Goal: Transaction & Acquisition: Purchase product/service

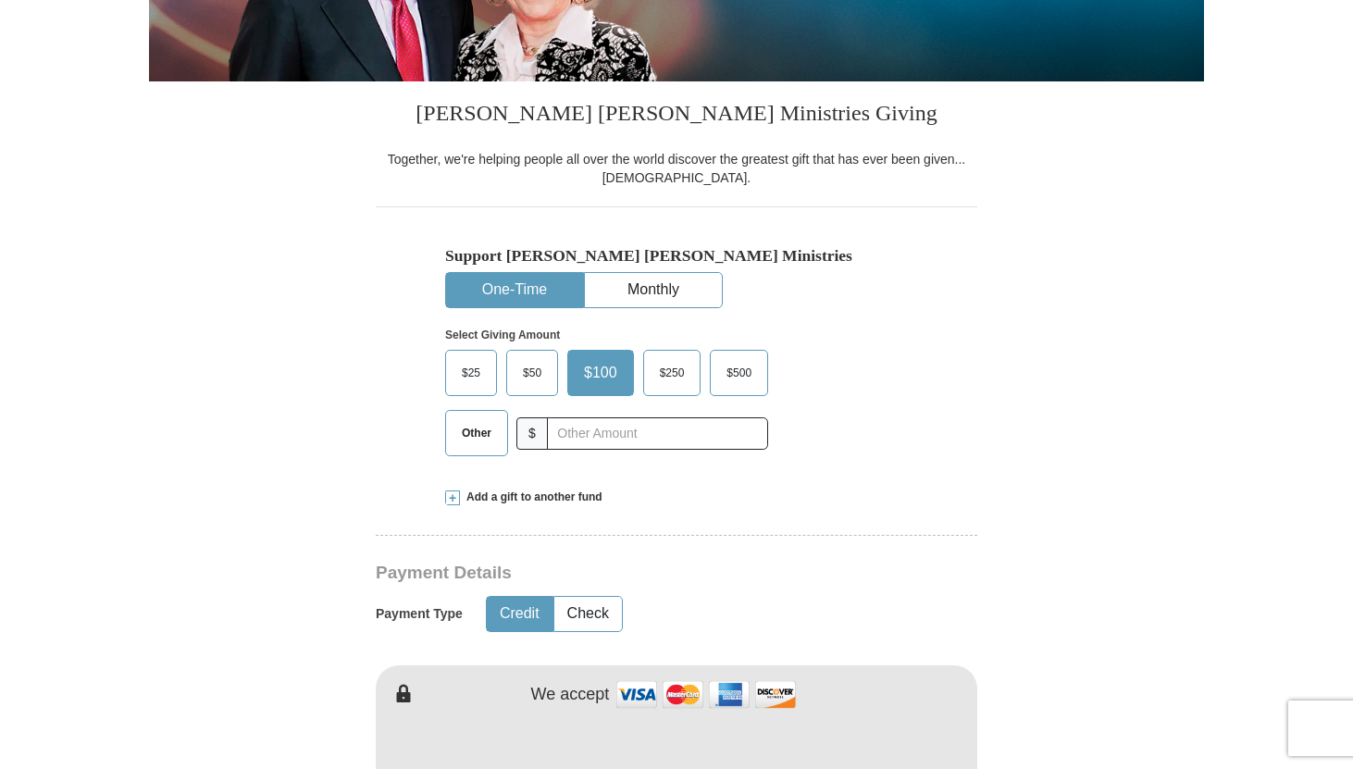
scroll to position [384, 0]
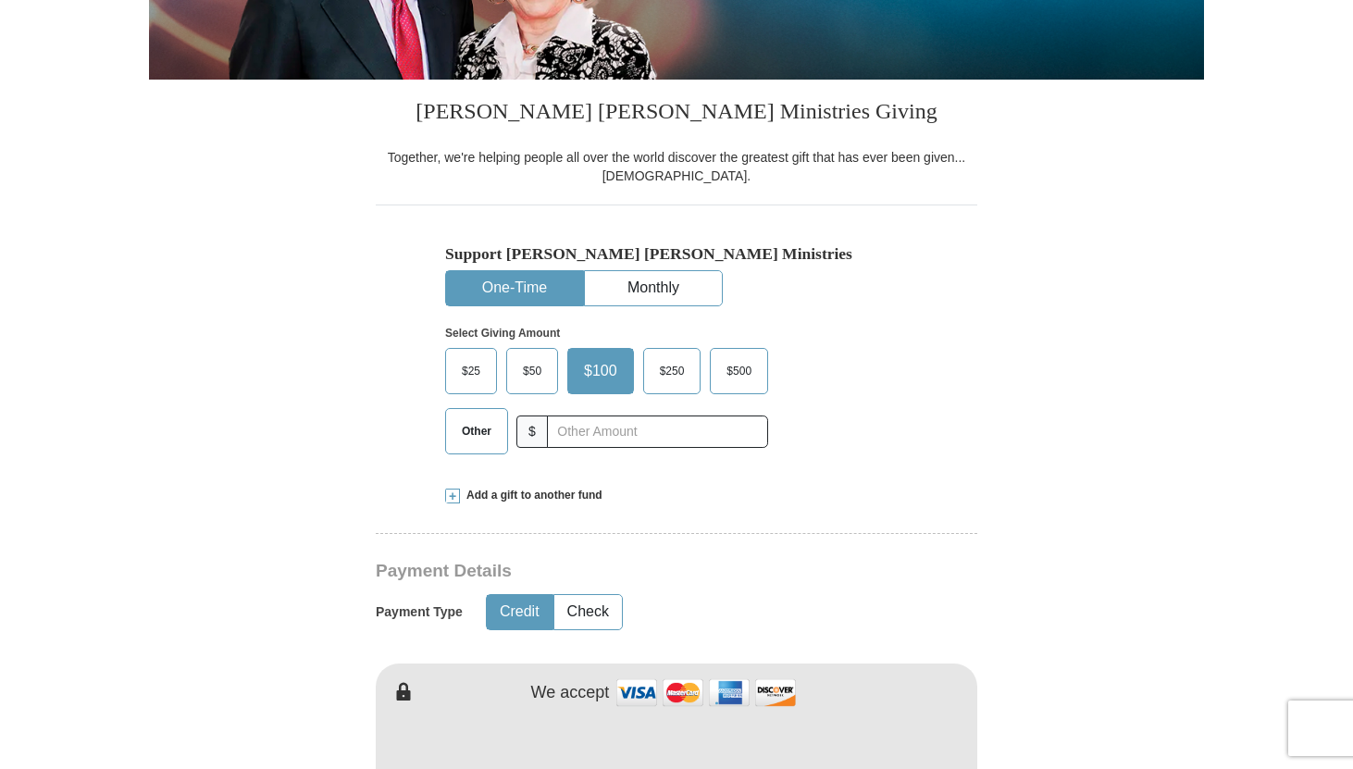
click at [472, 433] on span "Other" at bounding box center [476, 431] width 48 height 28
click at [0, 0] on input "Other" at bounding box center [0, 0] width 0 height 0
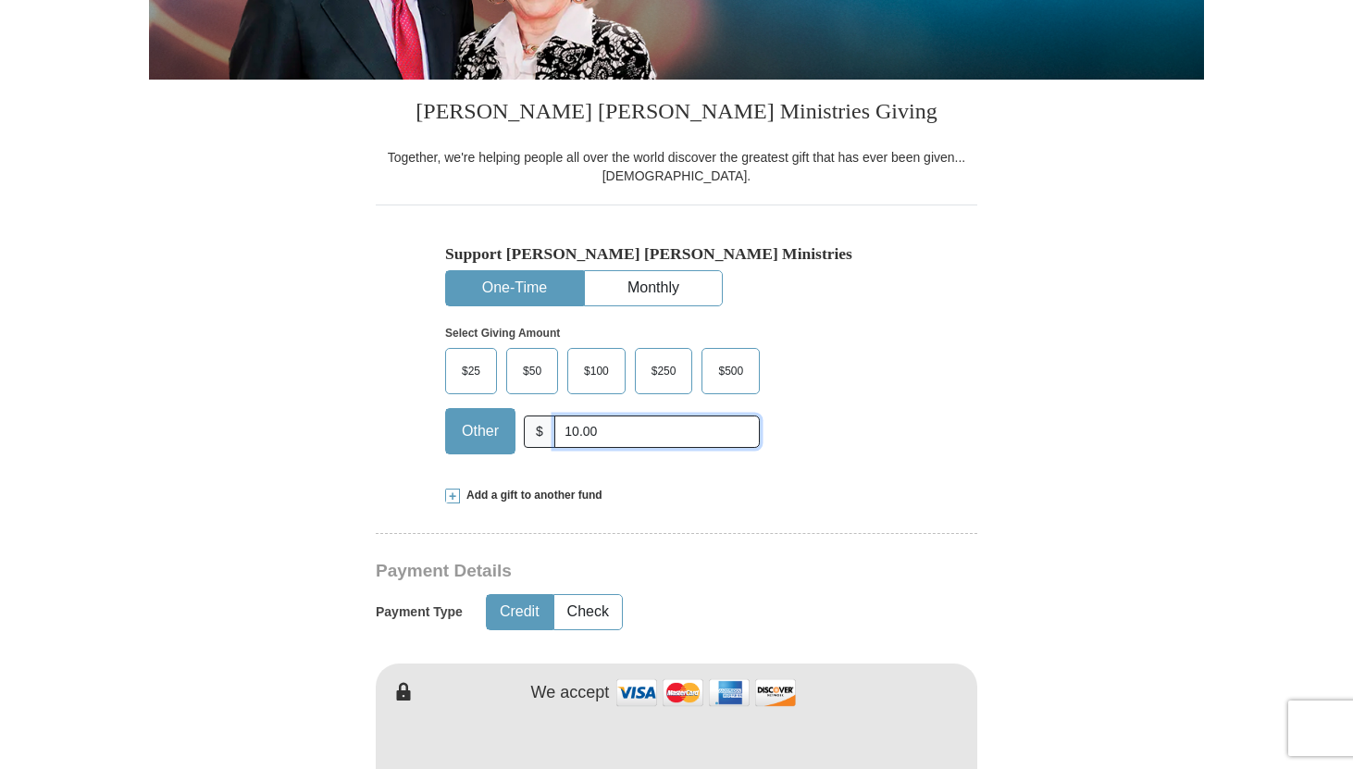
type input "10.00"
click at [451, 493] on span at bounding box center [452, 496] width 15 height 15
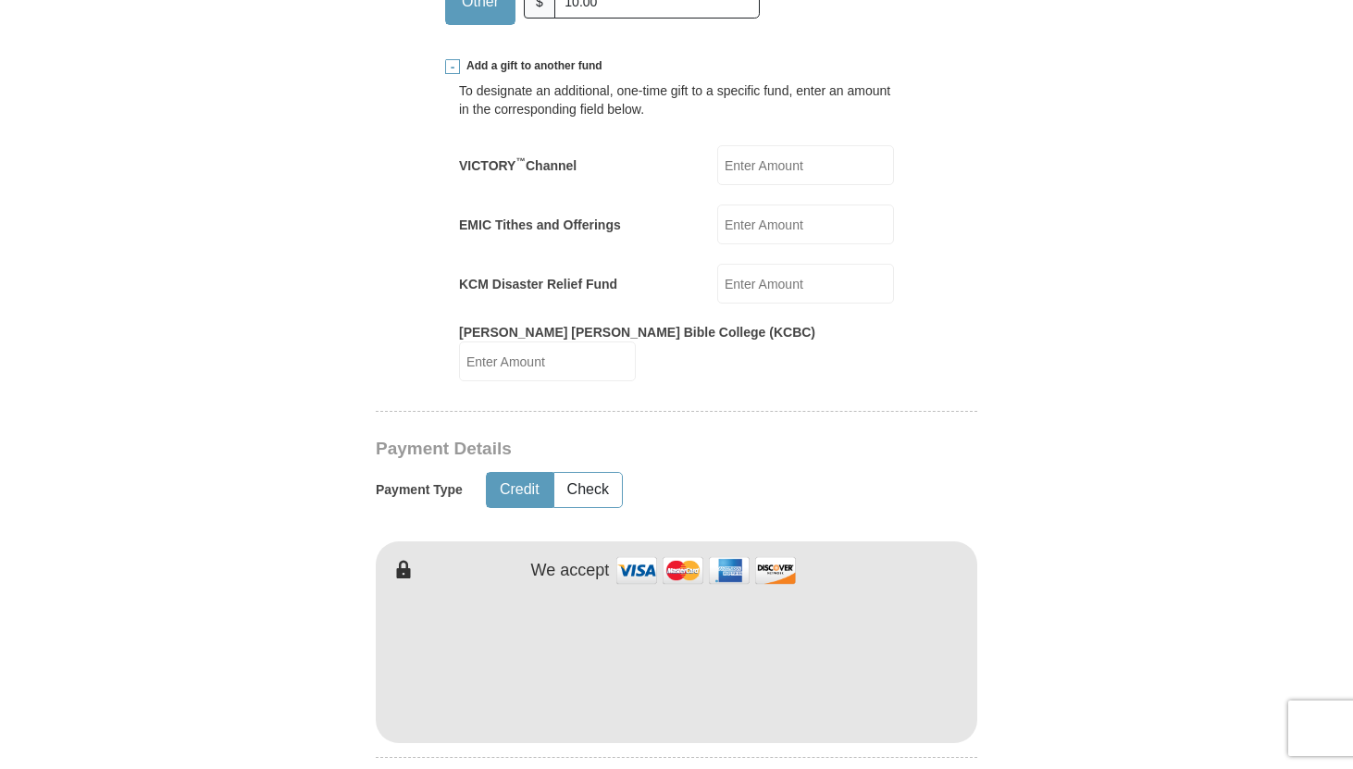
scroll to position [820, 0]
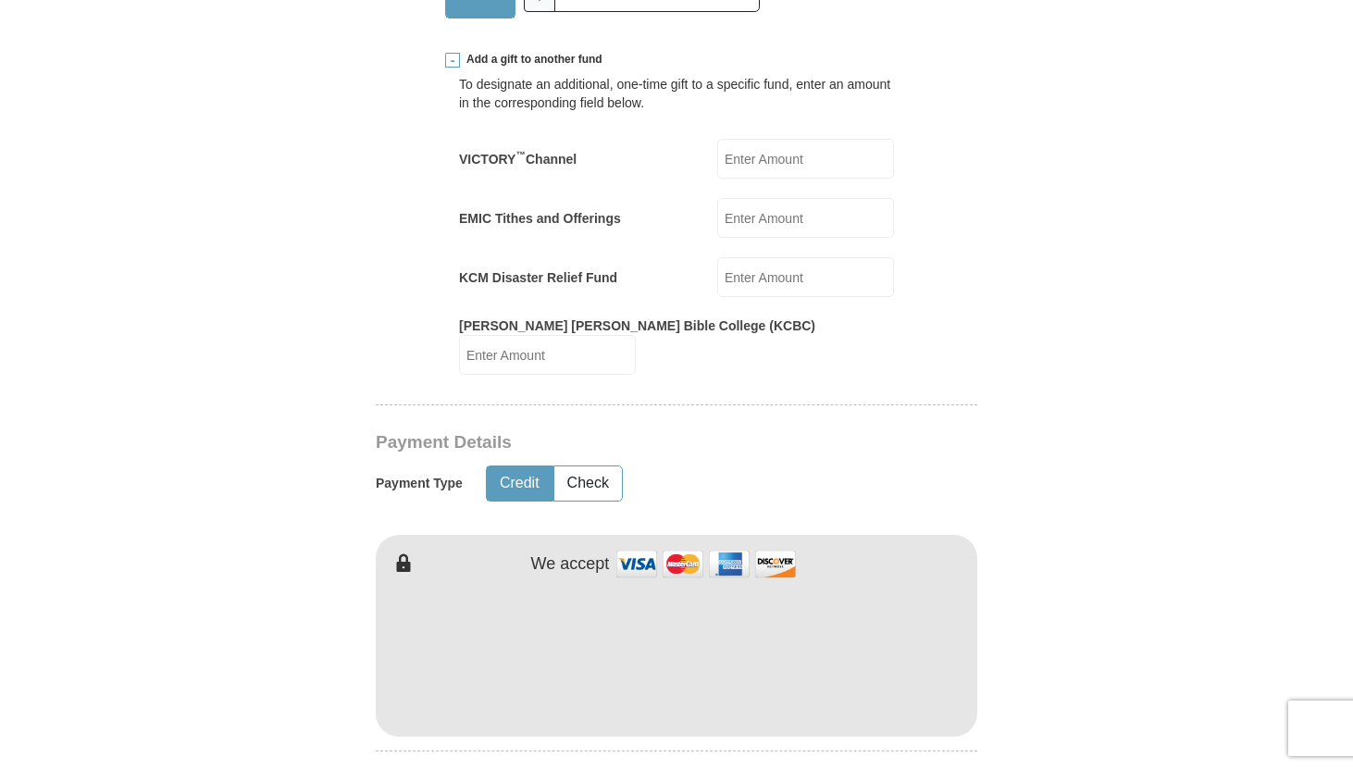
type input "[PERSON_NAME]"
type input "Rose"
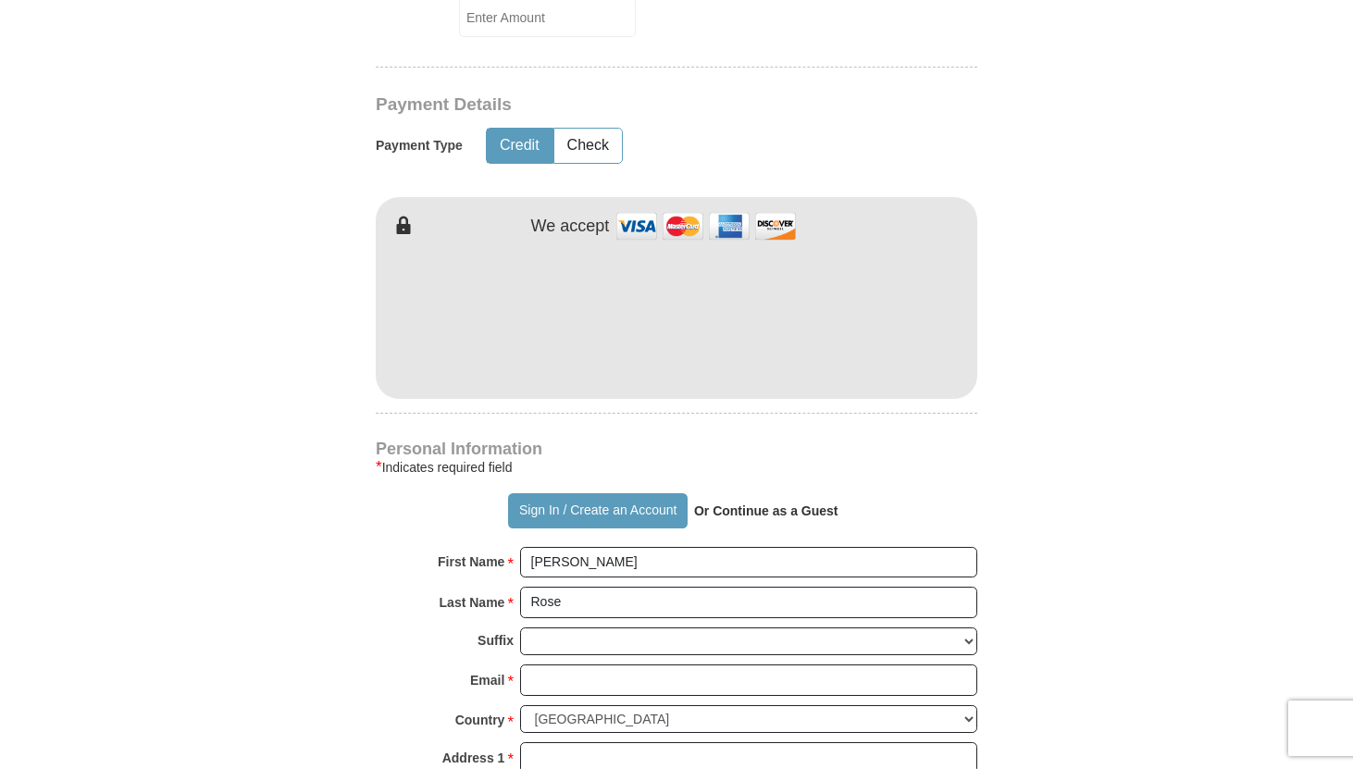
scroll to position [1159, 0]
click at [552, 663] on input "Email *" at bounding box center [748, 678] width 457 height 31
type input "[EMAIL_ADDRESS][DOMAIN_NAME]"
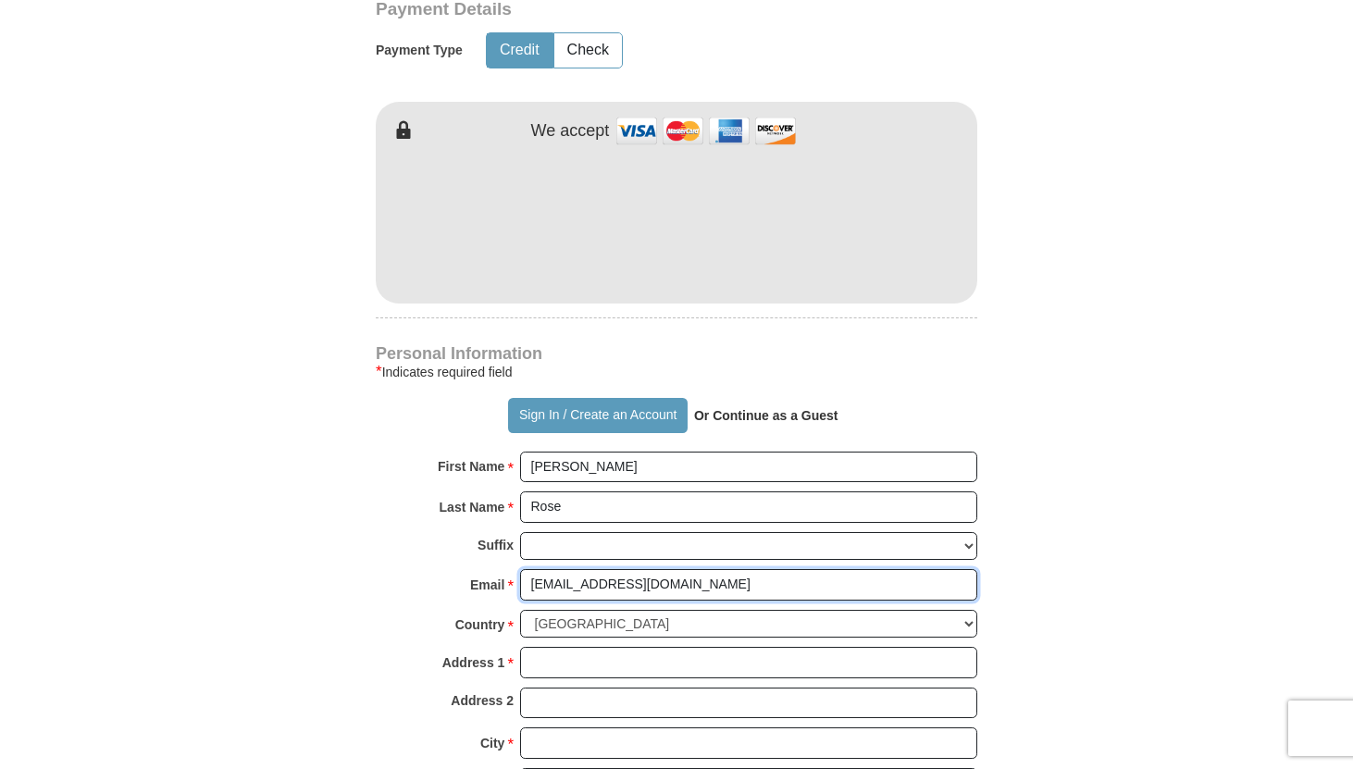
scroll to position [1265, 0]
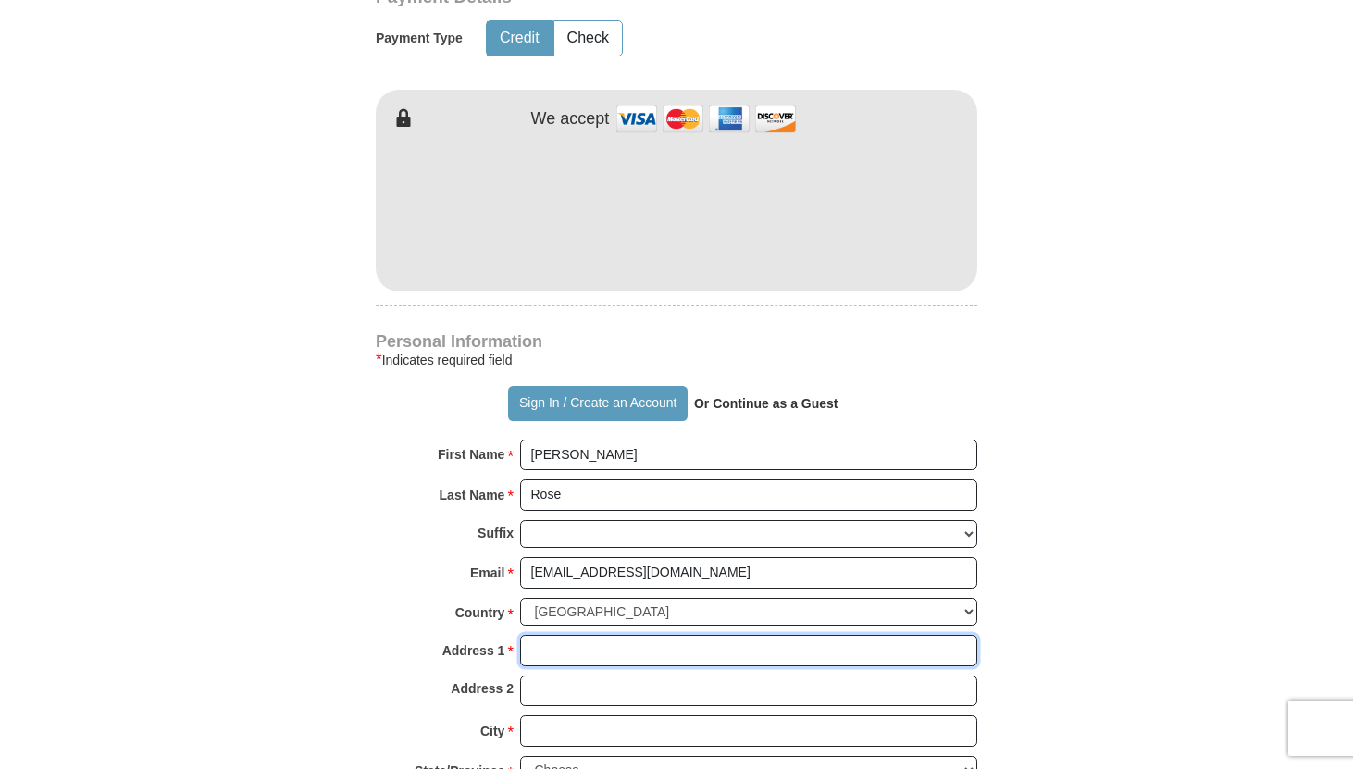
click at [552, 638] on input "Address 1 *" at bounding box center [748, 650] width 457 height 31
type input "[STREET_ADDRESS]"
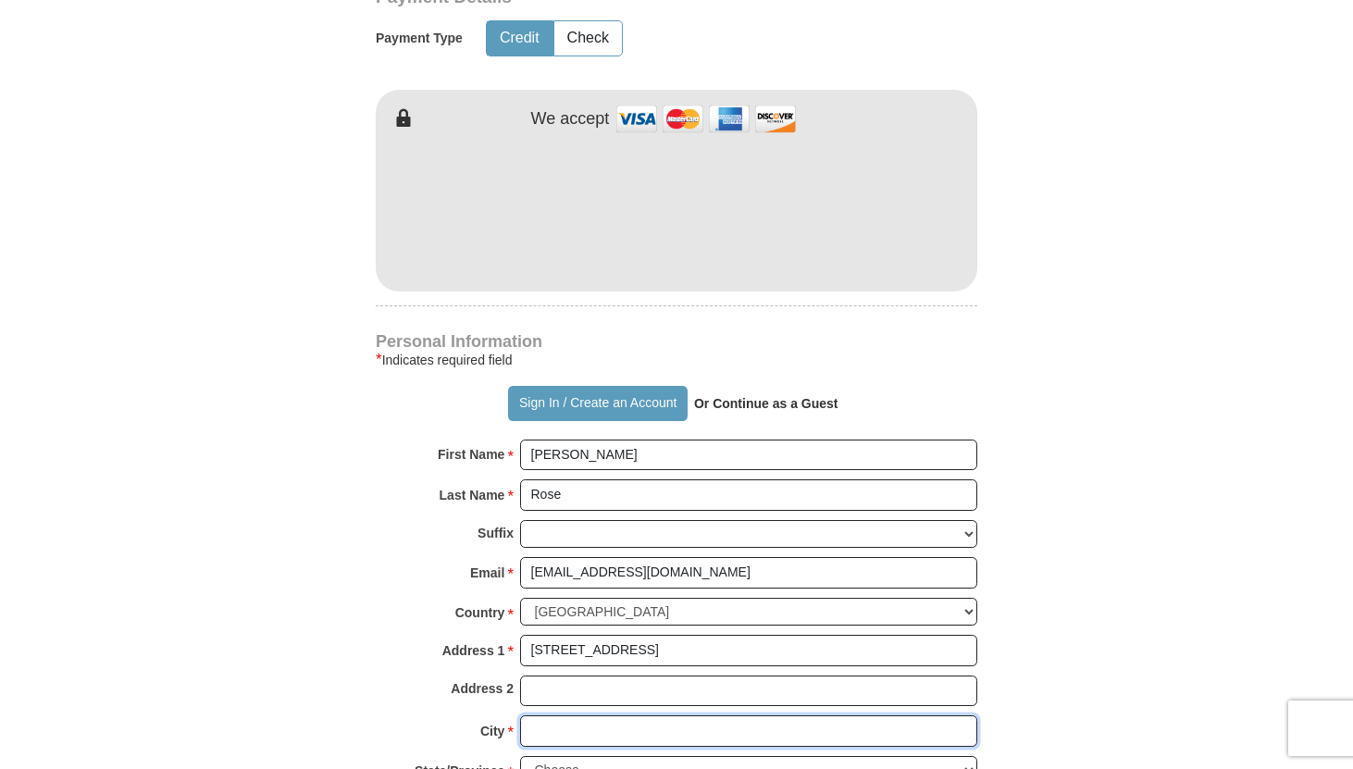
type input "[GEOGRAPHIC_DATA]"
select select "WA"
type input "98072"
type input "4254179825"
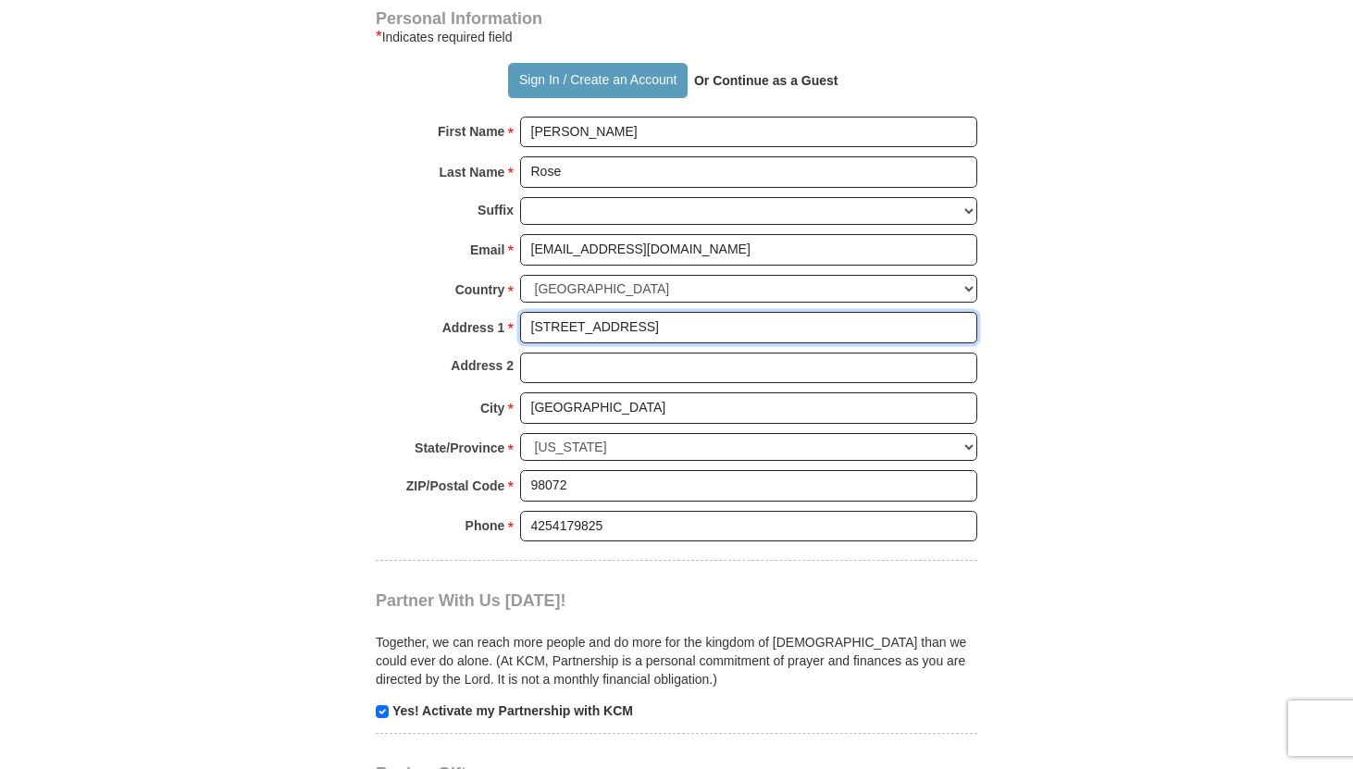
scroll to position [1592, 0]
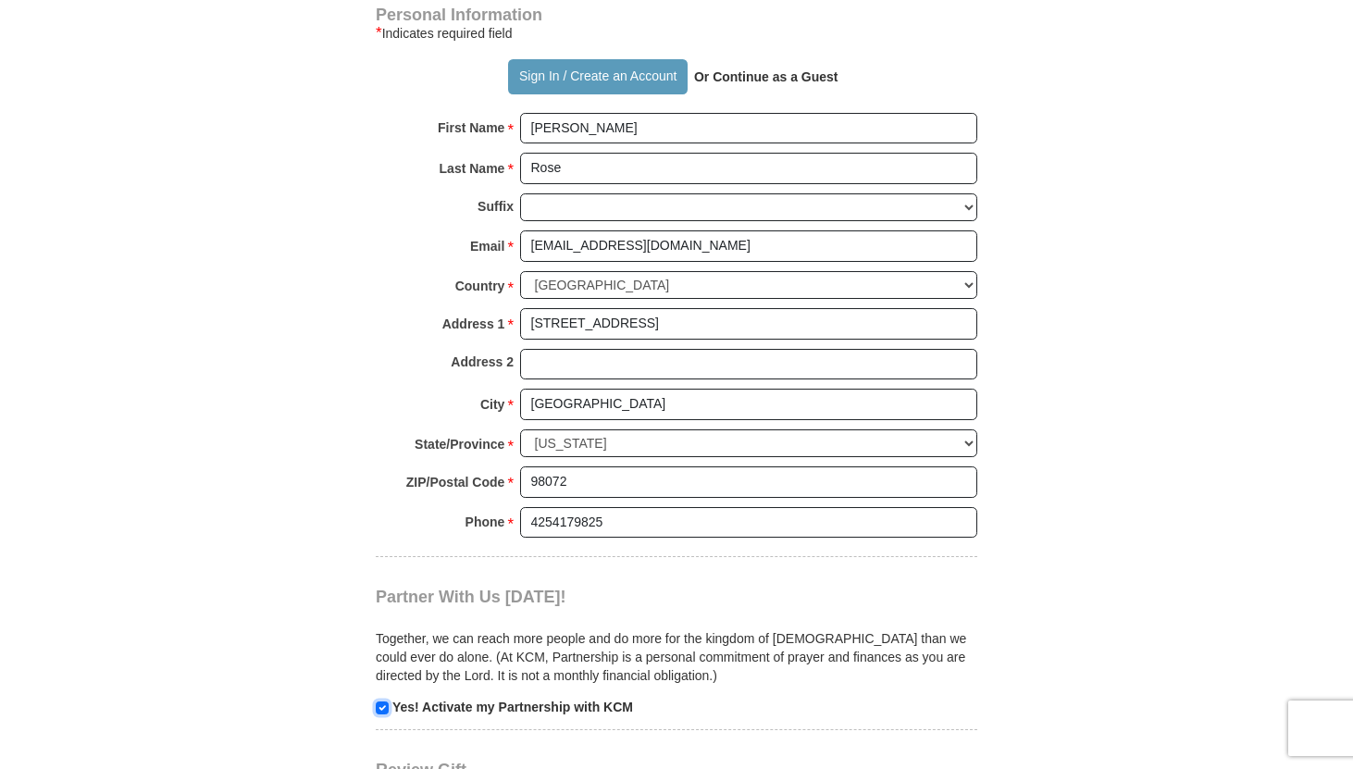
click at [379, 701] on input "checkbox" at bounding box center [382, 707] width 13 height 13
checkbox input "false"
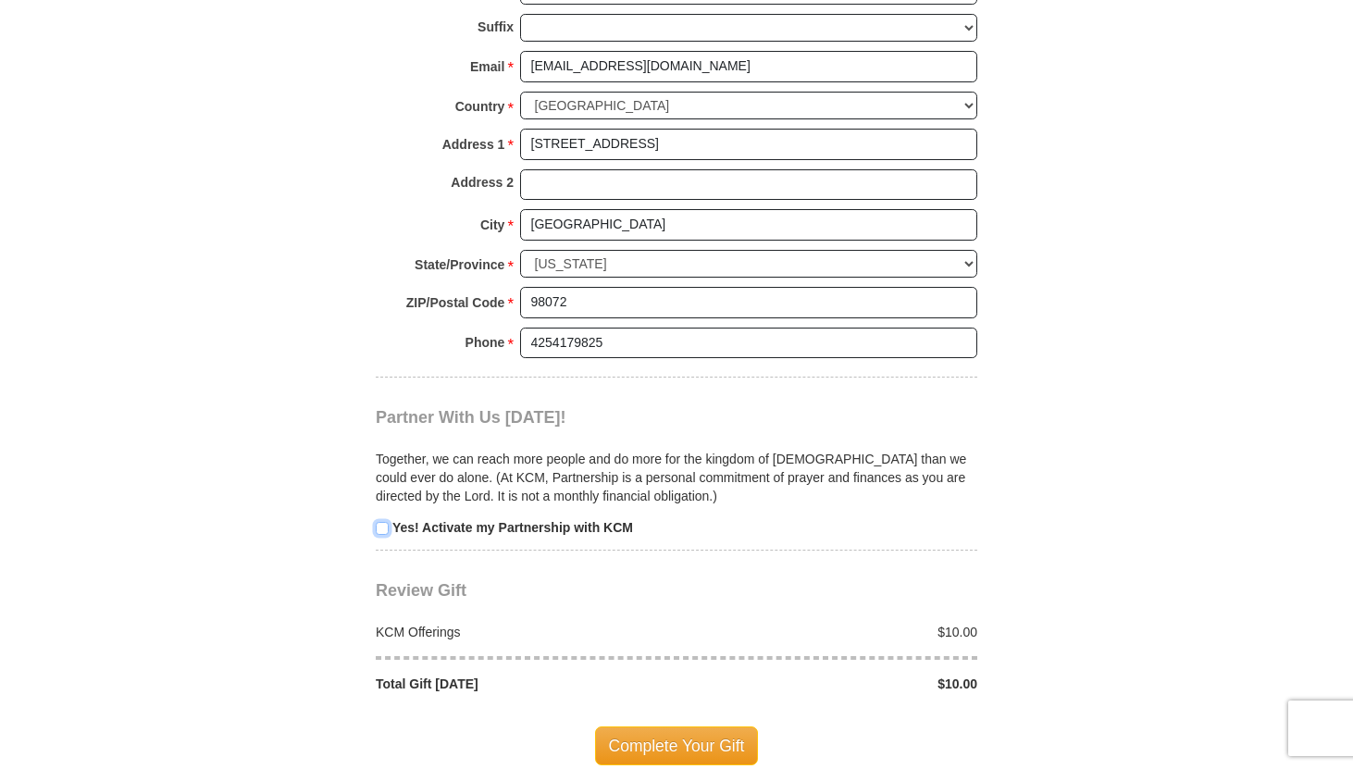
scroll to position [1786, 0]
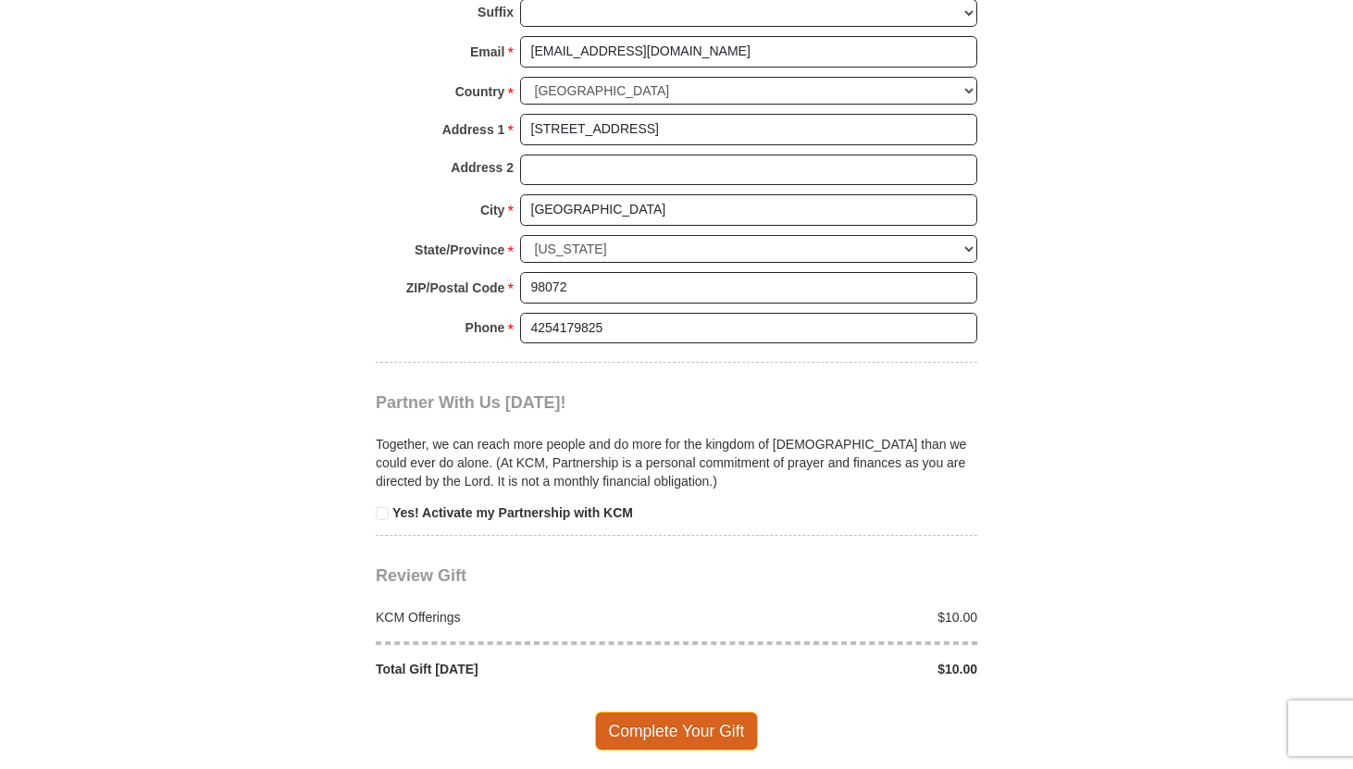
click at [623, 714] on span "Complete Your Gift" at bounding box center [677, 731] width 164 height 39
